Goal: Book appointment/travel/reservation

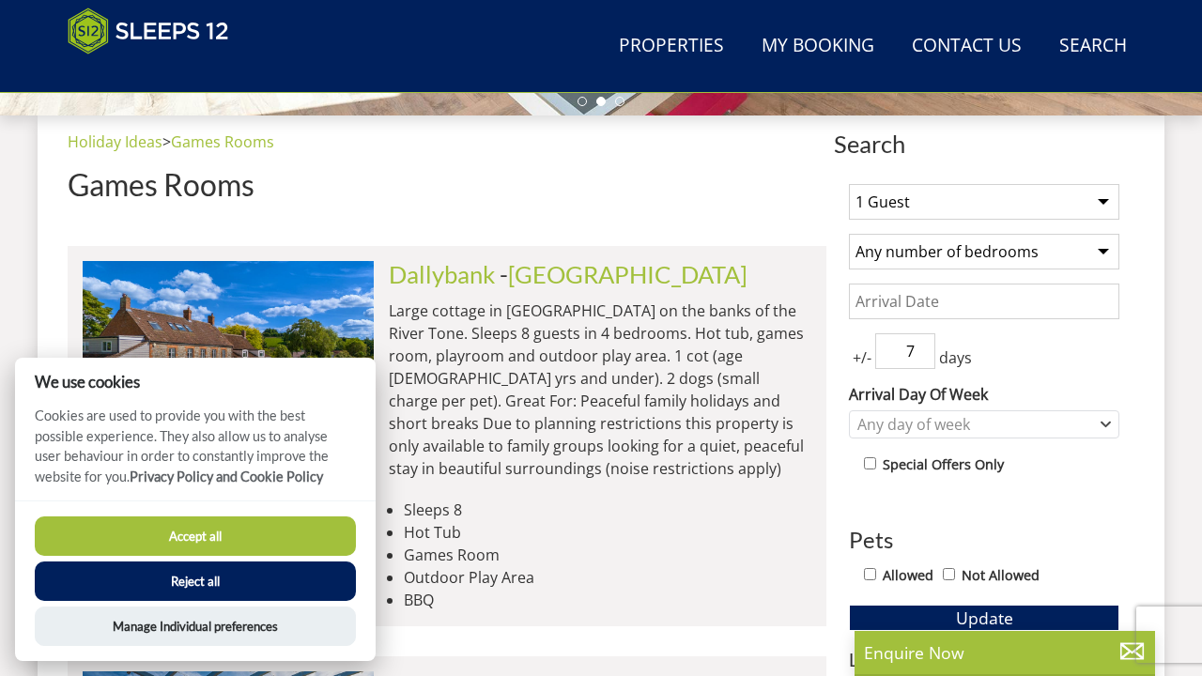
scroll to position [713, 0]
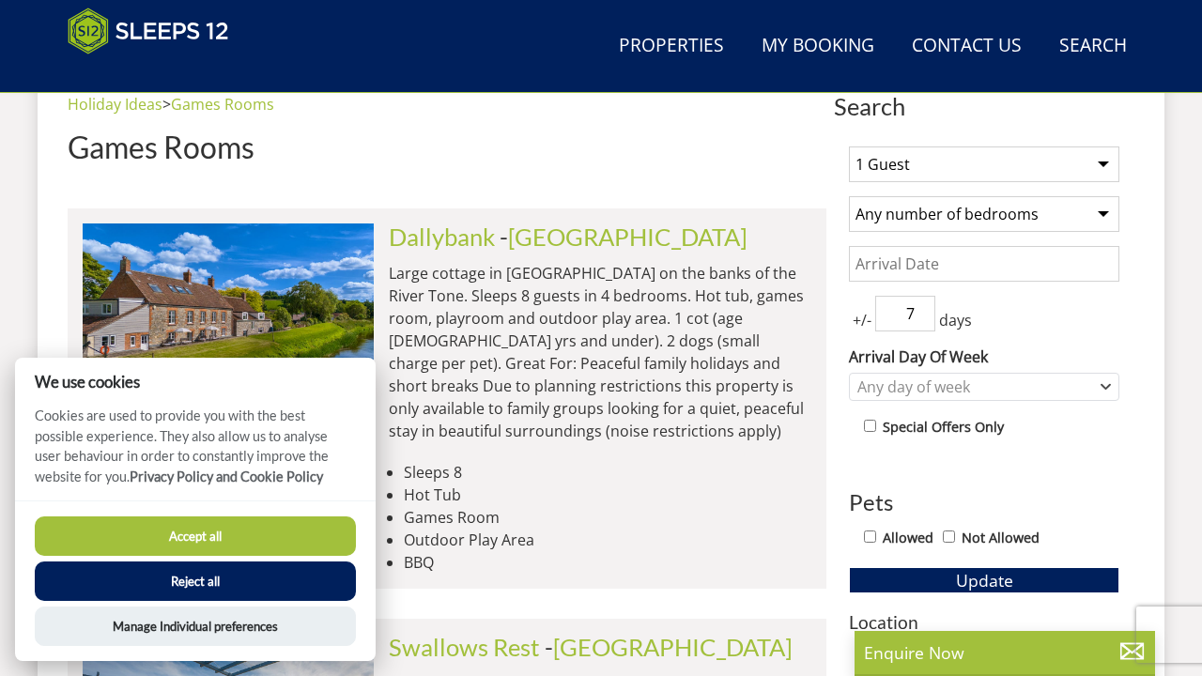
click at [197, 544] on button "Accept all" at bounding box center [195, 535] width 321 height 39
checkbox input "true"
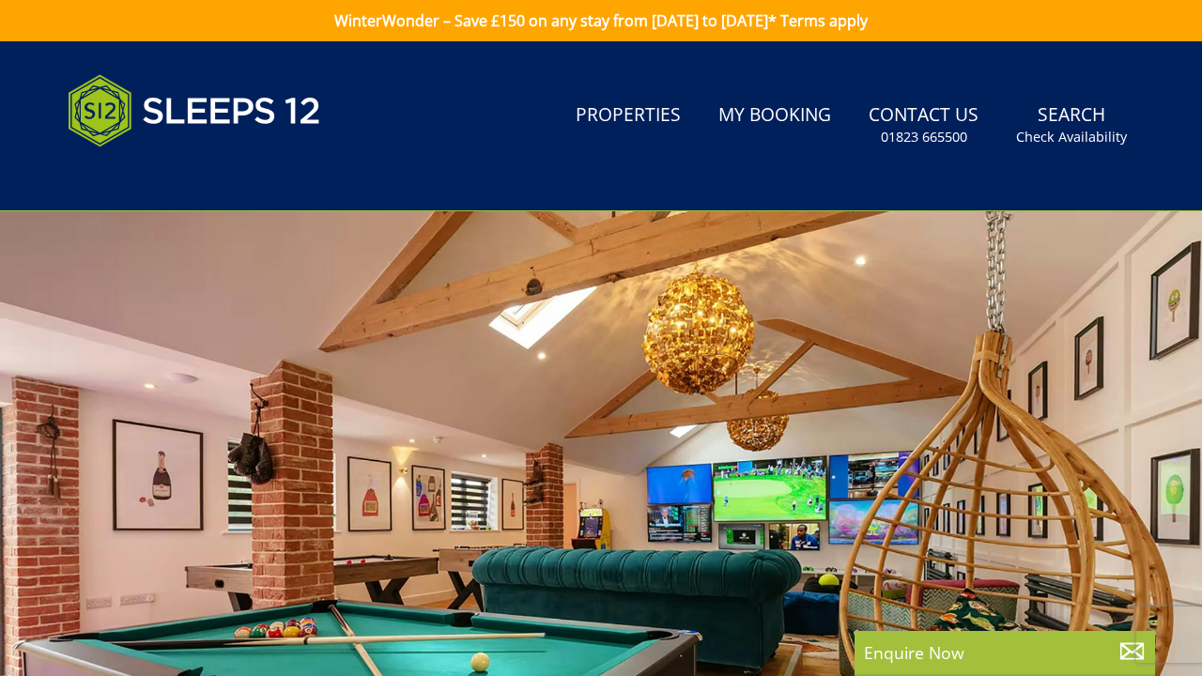
select select
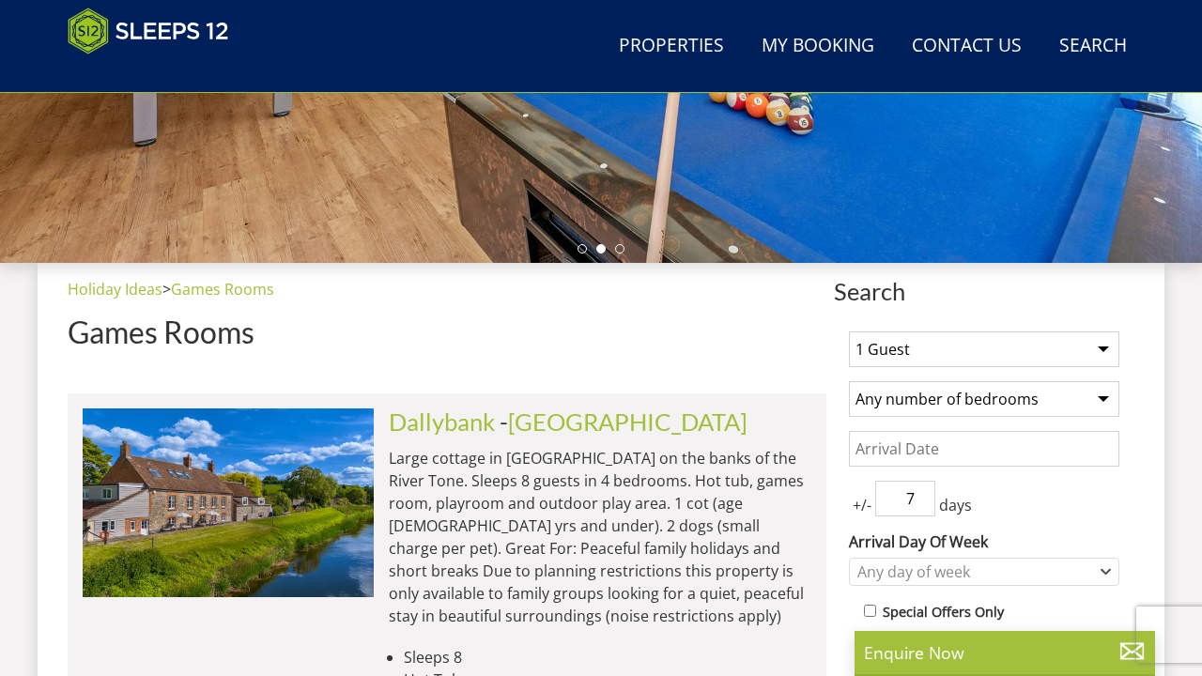
scroll to position [488, 0]
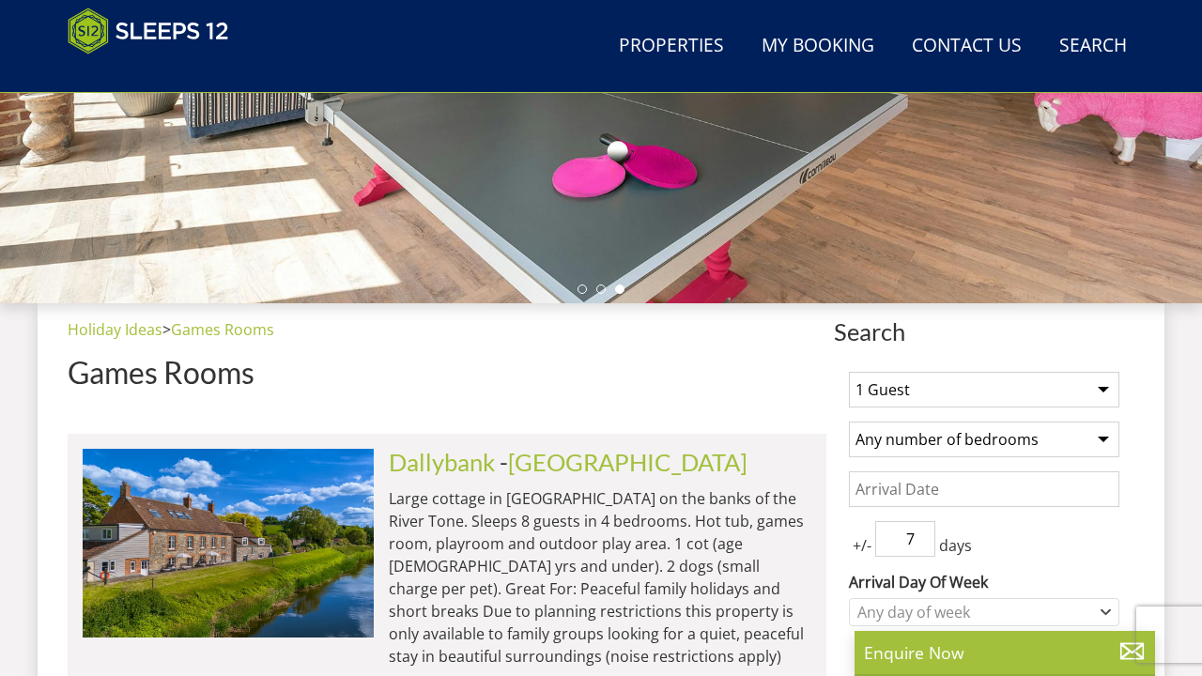
select select "10"
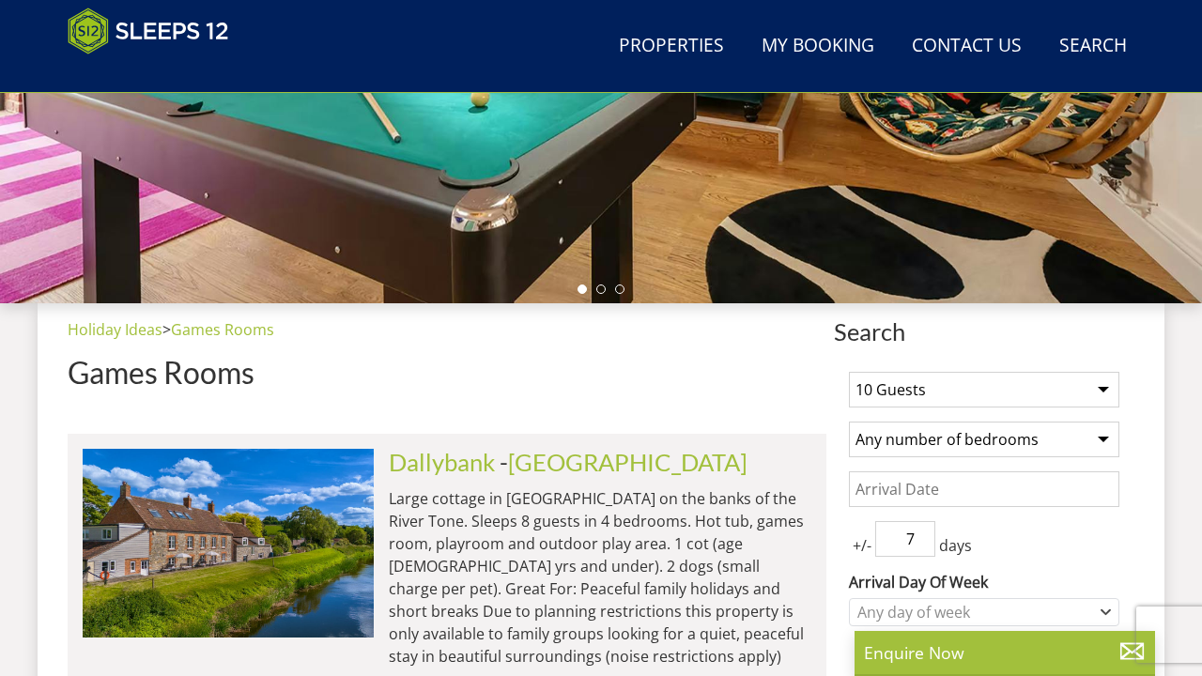
select select "5"
click at [1048, 496] on input "Date" at bounding box center [984, 489] width 270 height 36
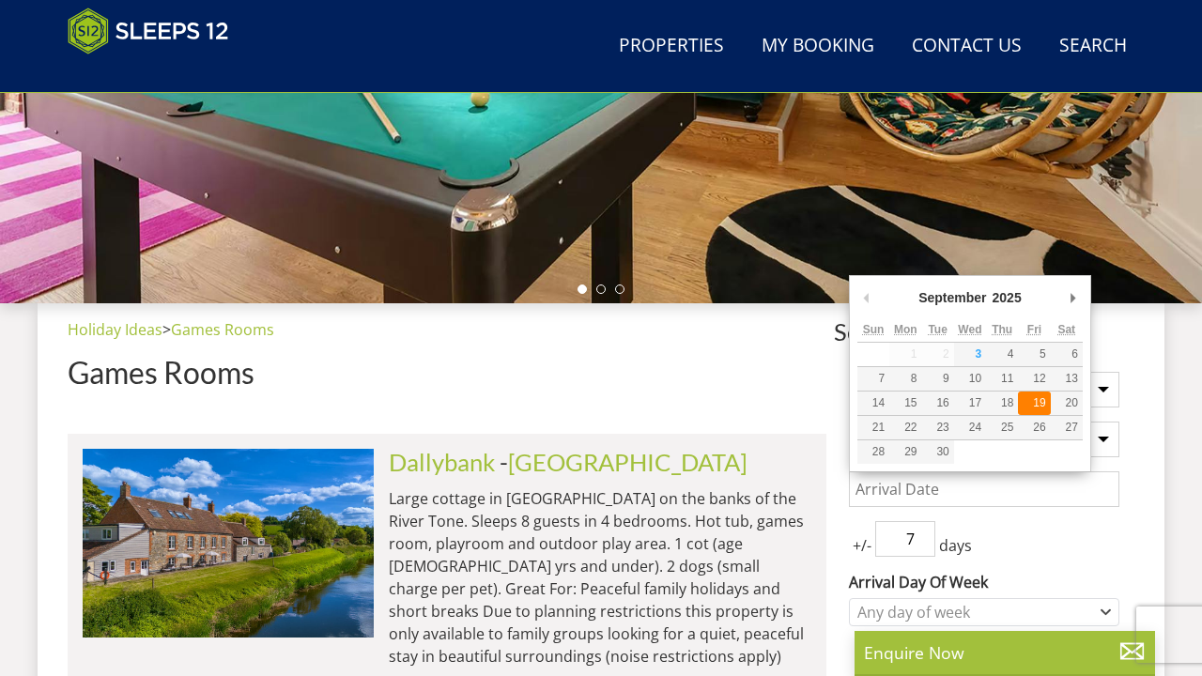
type input "[DATE]"
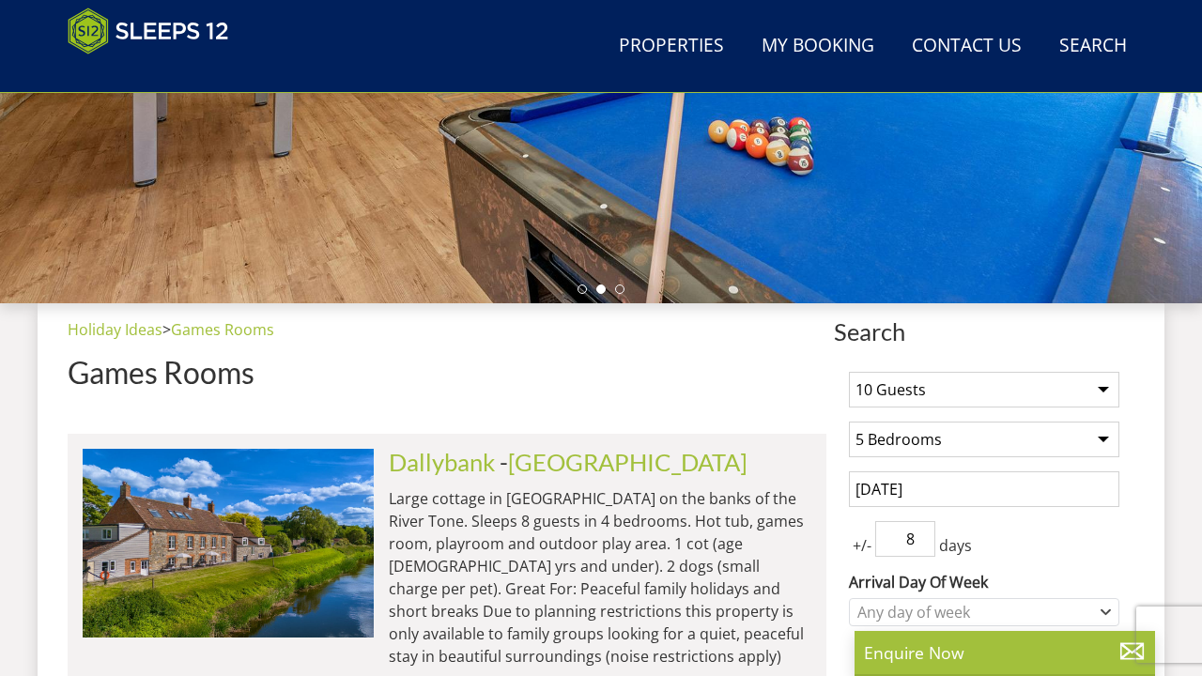
click at [922, 534] on input "8" at bounding box center [905, 539] width 60 height 36
click at [923, 544] on input "7" at bounding box center [905, 539] width 60 height 36
click at [923, 544] on input "6" at bounding box center [905, 539] width 60 height 36
click at [923, 544] on input "5" at bounding box center [905, 539] width 60 height 36
click at [923, 544] on input "4" at bounding box center [905, 539] width 60 height 36
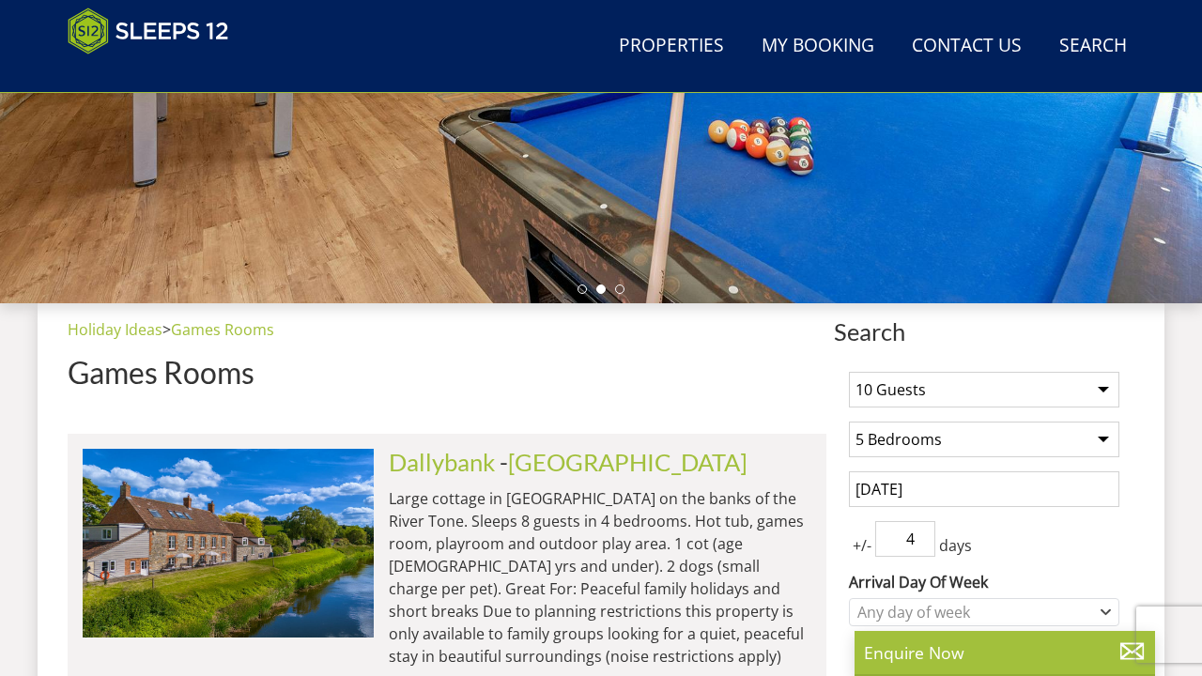
type input "3"
click at [923, 544] on input "3" at bounding box center [905, 539] width 60 height 36
click at [1063, 548] on div "+/- 3 days" at bounding box center [984, 539] width 270 height 36
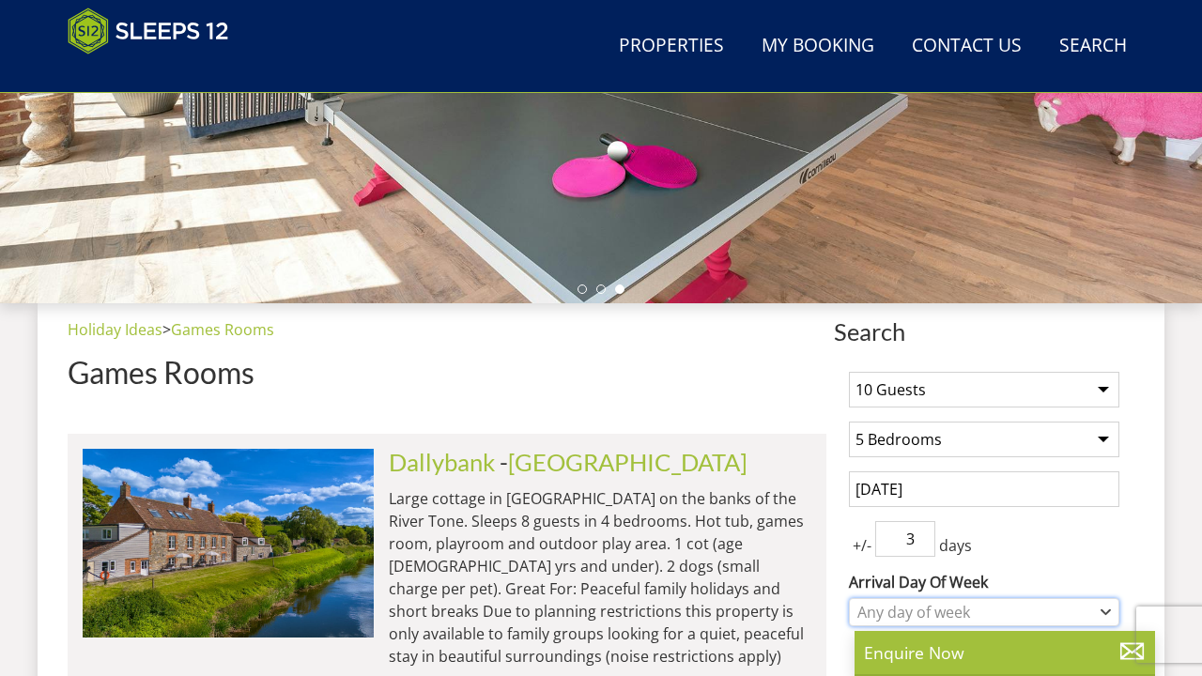
click at [1105, 606] on icon "Combobox" at bounding box center [1105, 611] width 10 height 11
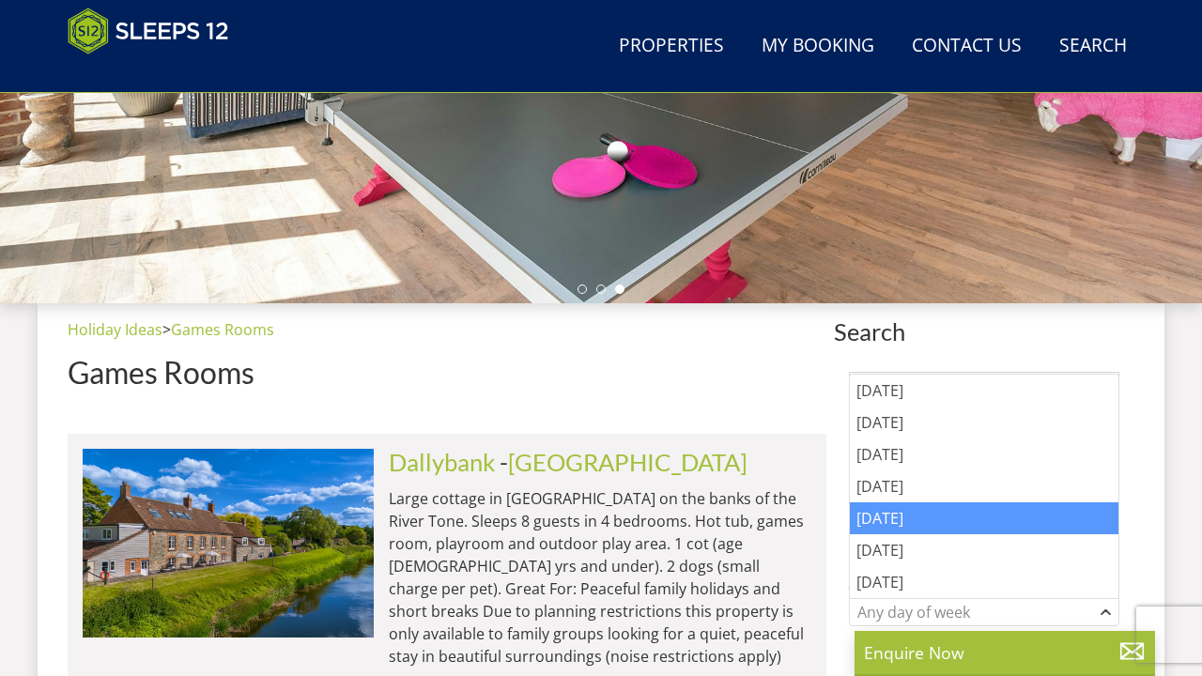
click at [927, 523] on div "[DATE]" at bounding box center [984, 518] width 268 height 32
click at [886, 611] on div "[DATE]" at bounding box center [875, 612] width 46 height 17
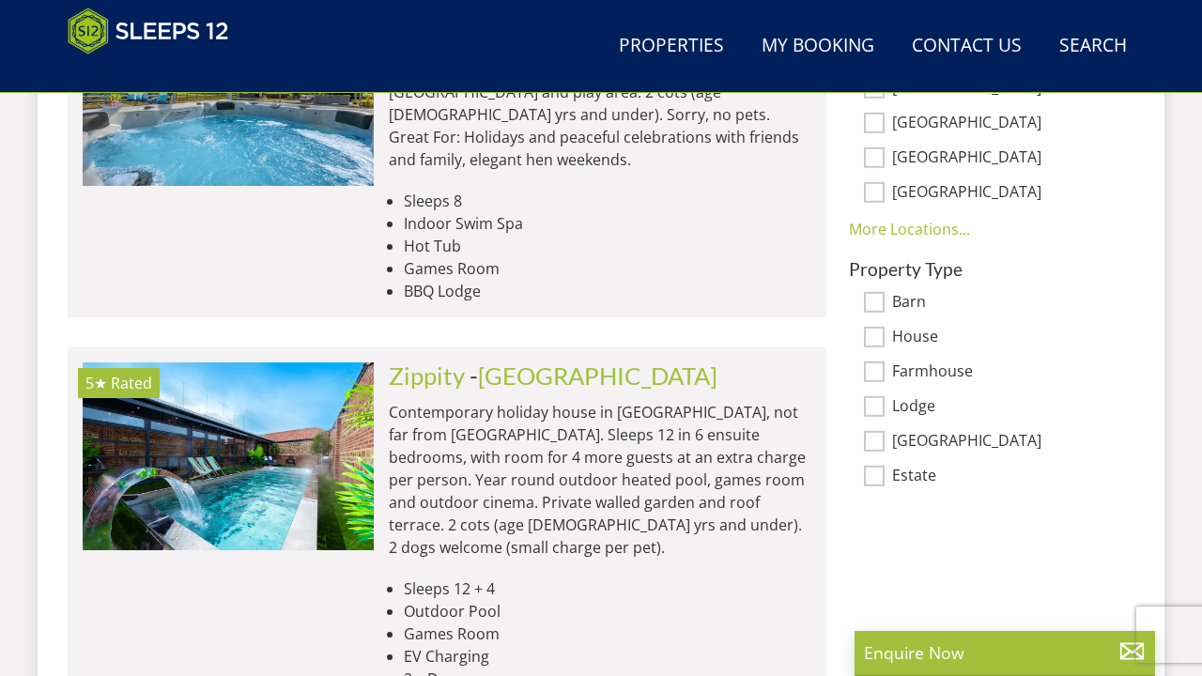
scroll to position [1389, 0]
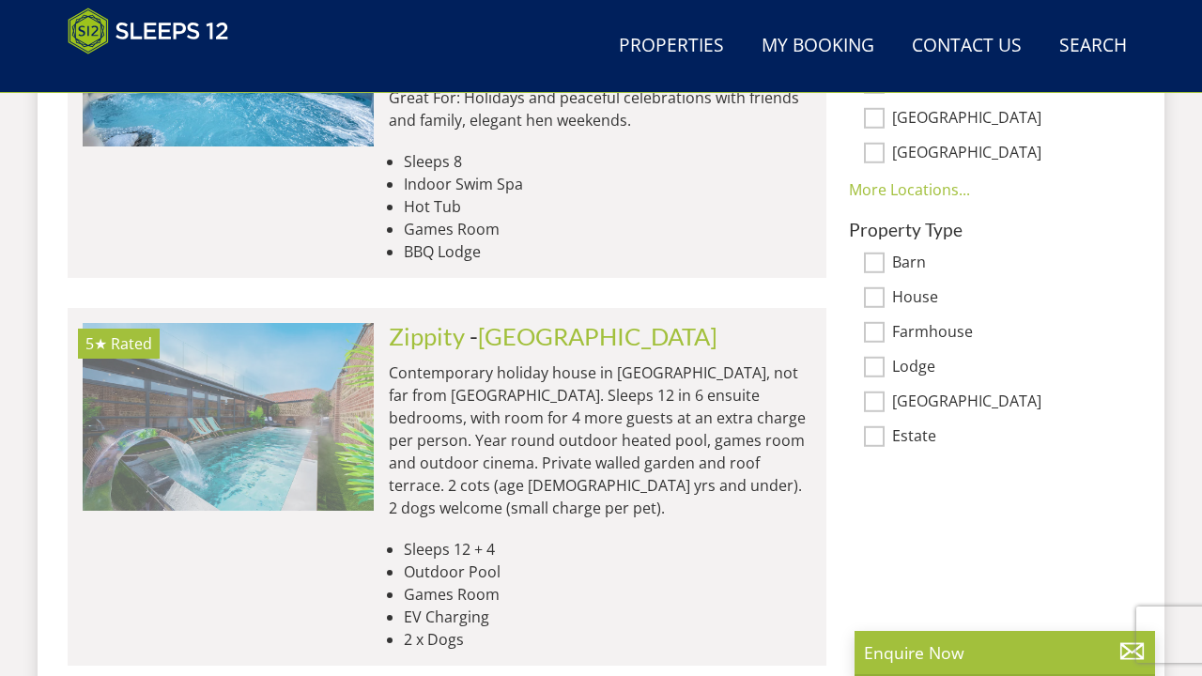
click at [351, 378] on img at bounding box center [228, 417] width 291 height 188
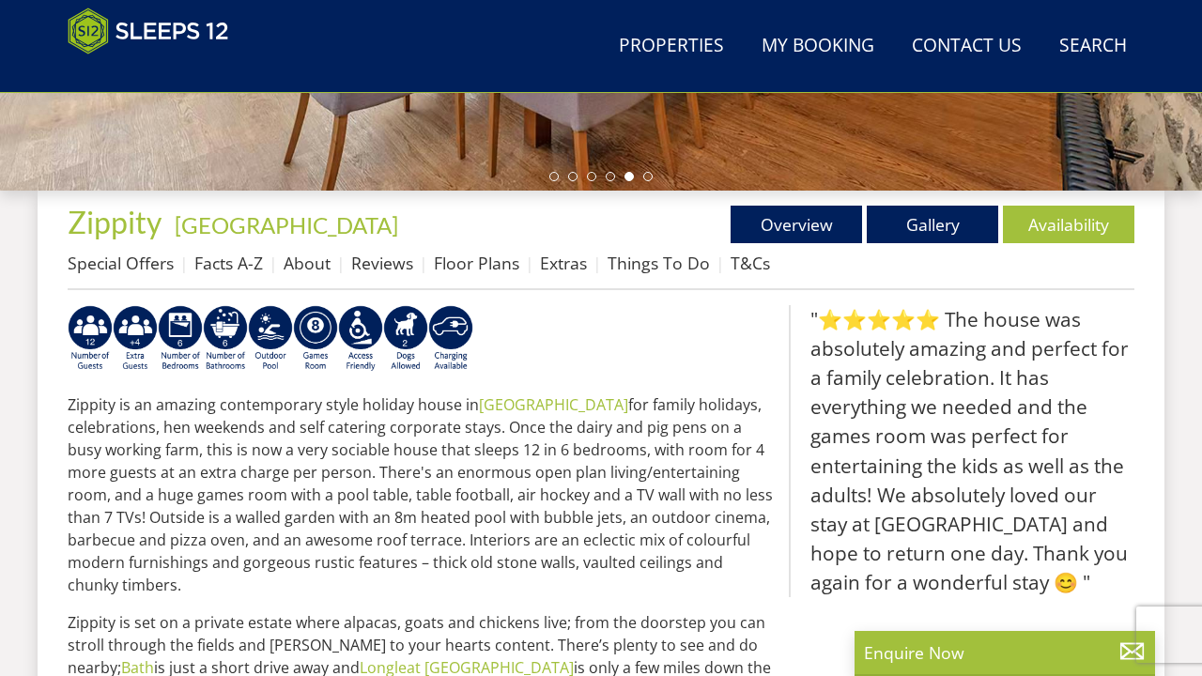
scroll to position [563, 0]
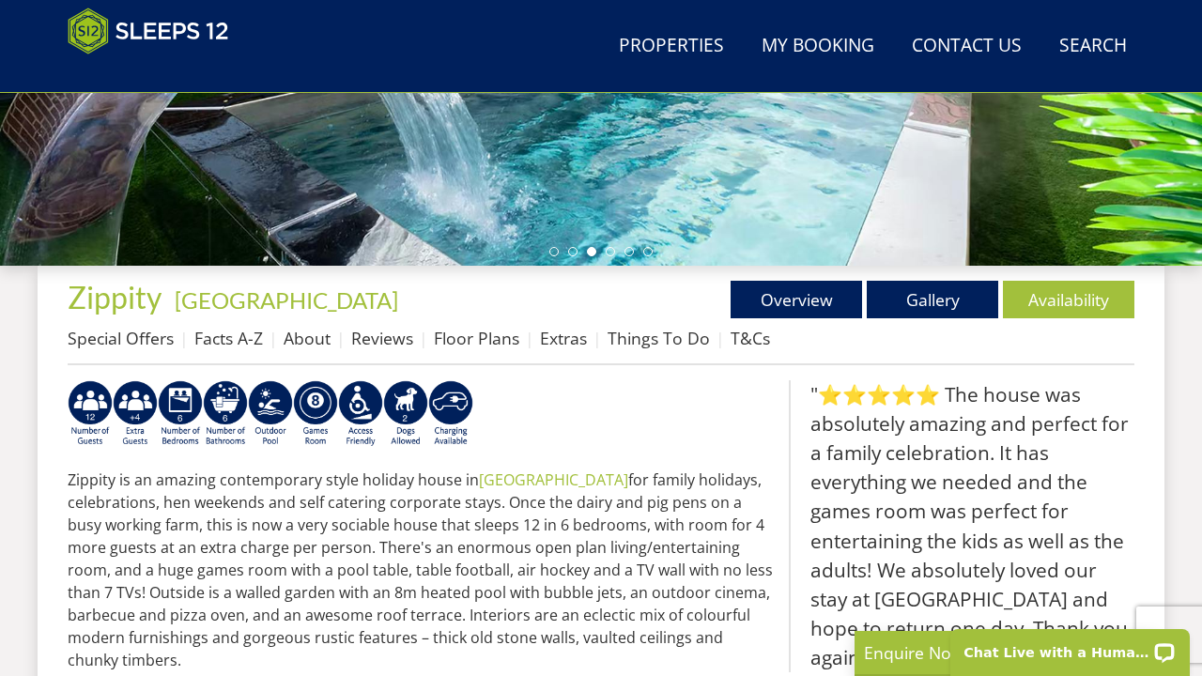
scroll to position [488, 0]
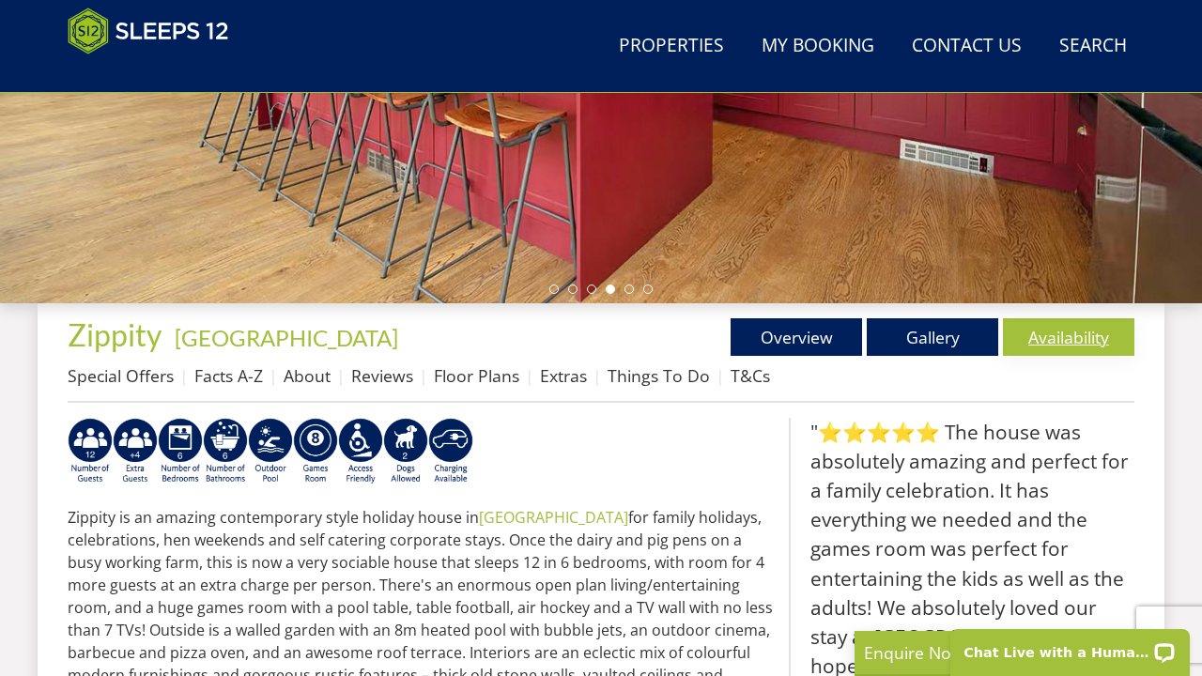
click at [1068, 342] on link "Availability" at bounding box center [1068, 337] width 131 height 38
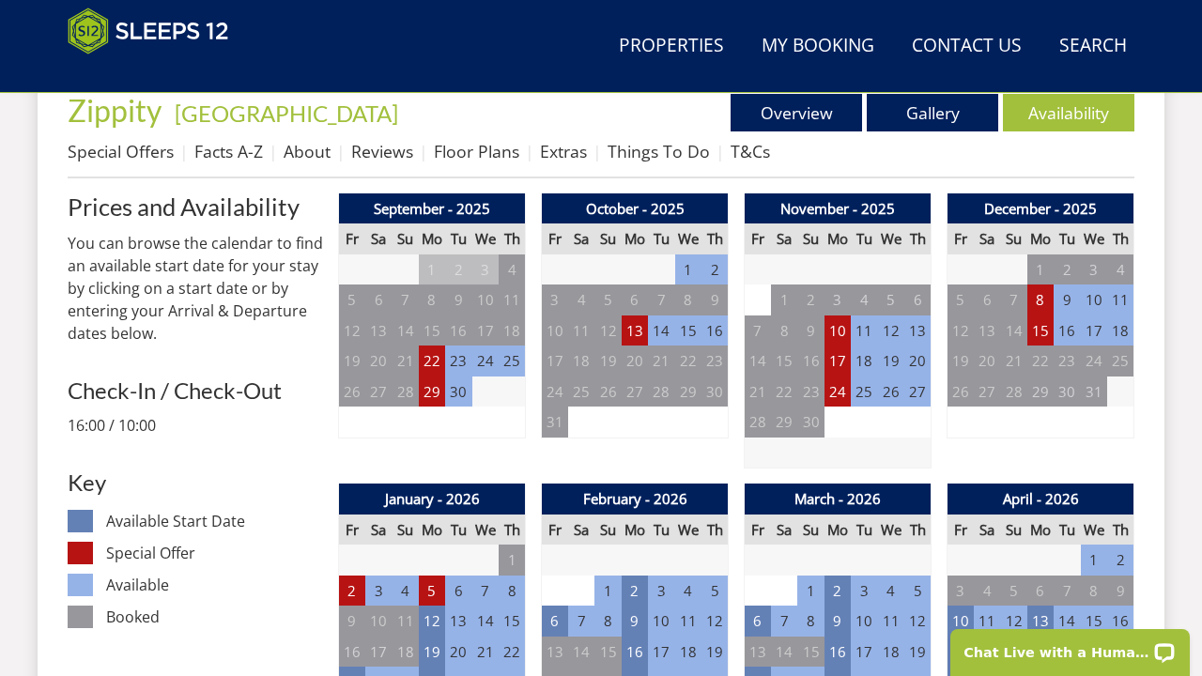
scroll to position [750, 0]
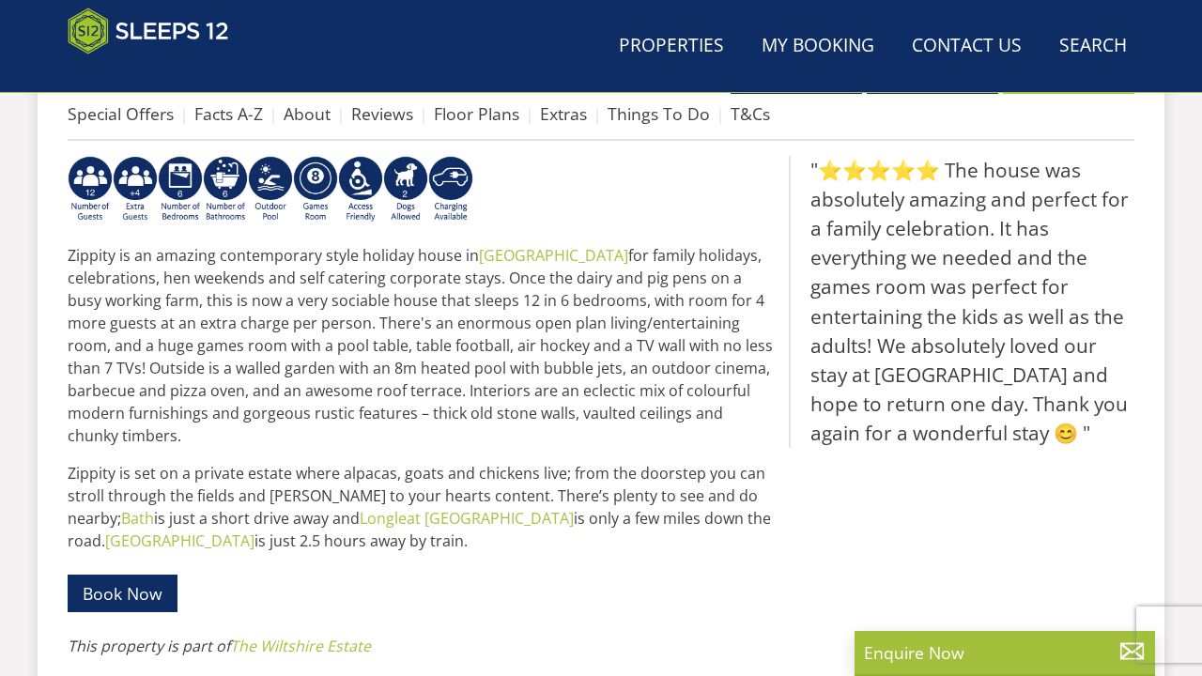
scroll to position [488, 0]
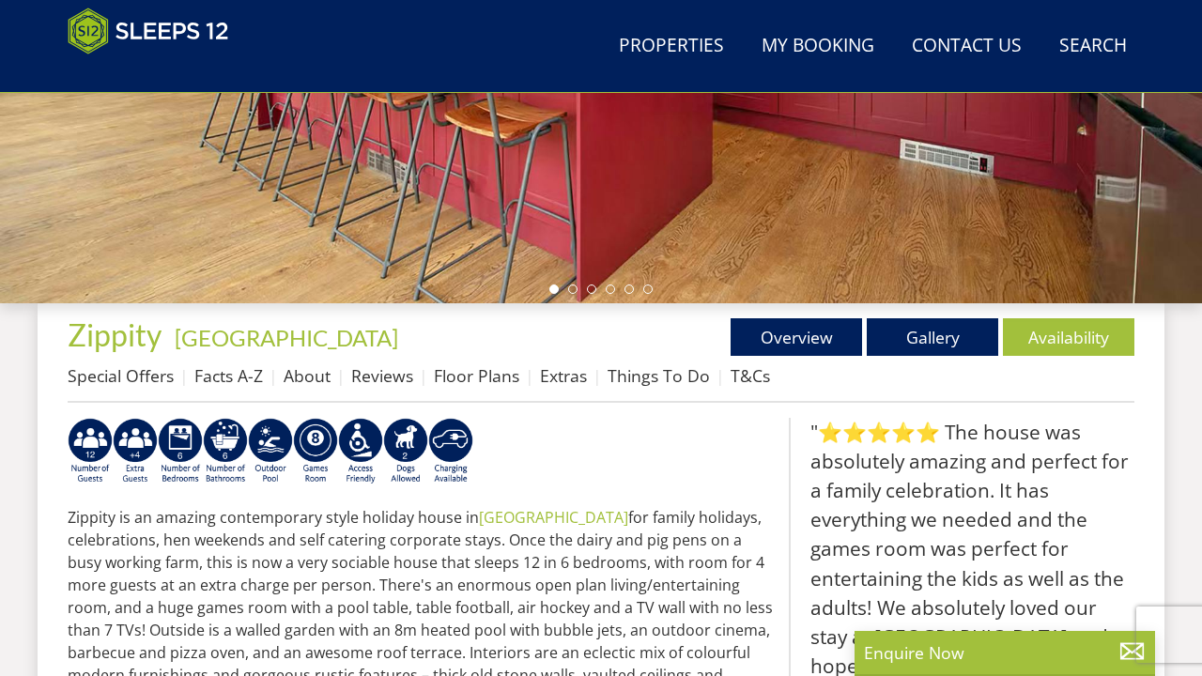
select select "10"
select select "5"
